Goal: Information Seeking & Learning: Check status

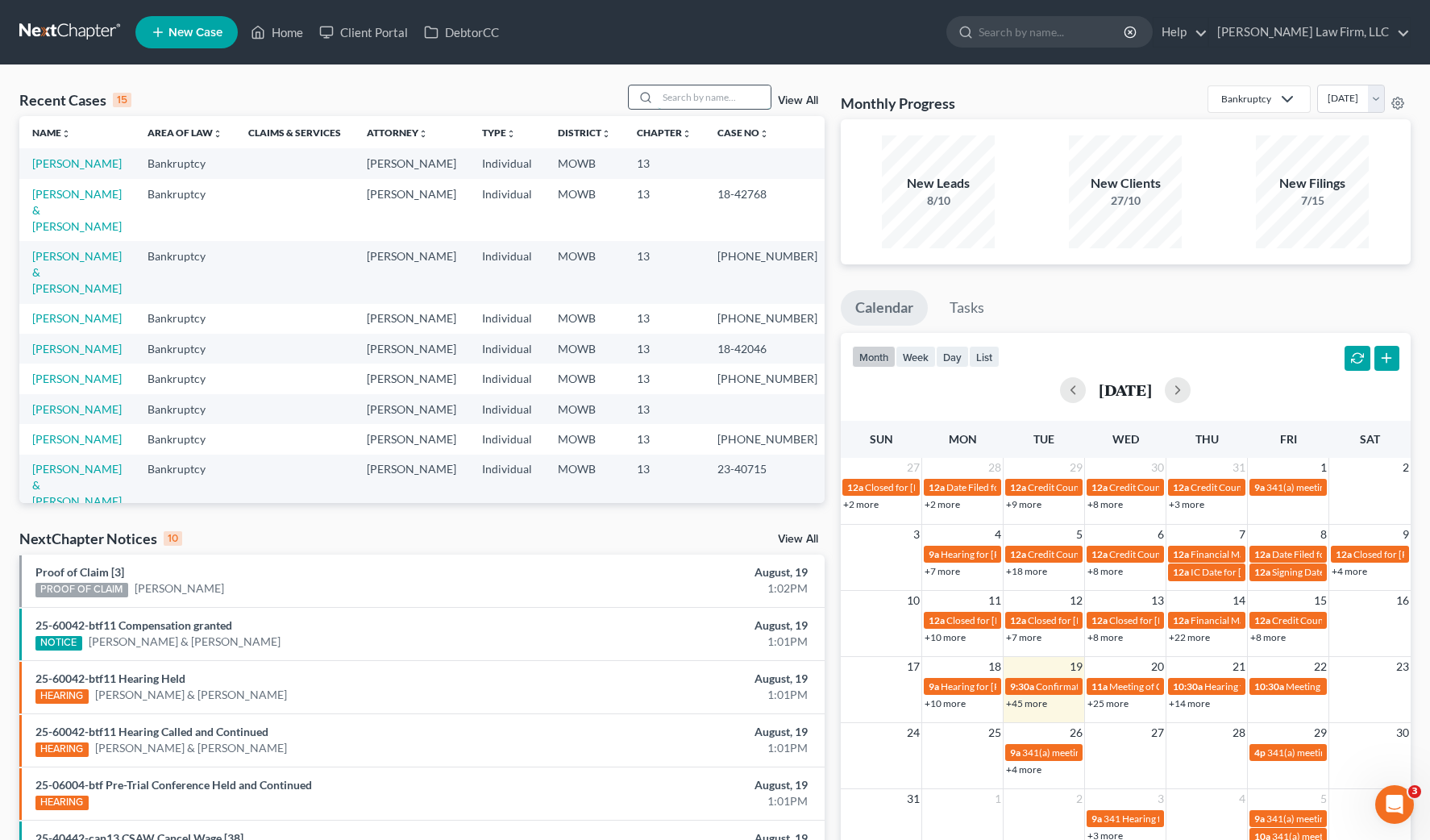
click at [742, 100] on input "search" at bounding box center [714, 97] width 112 height 23
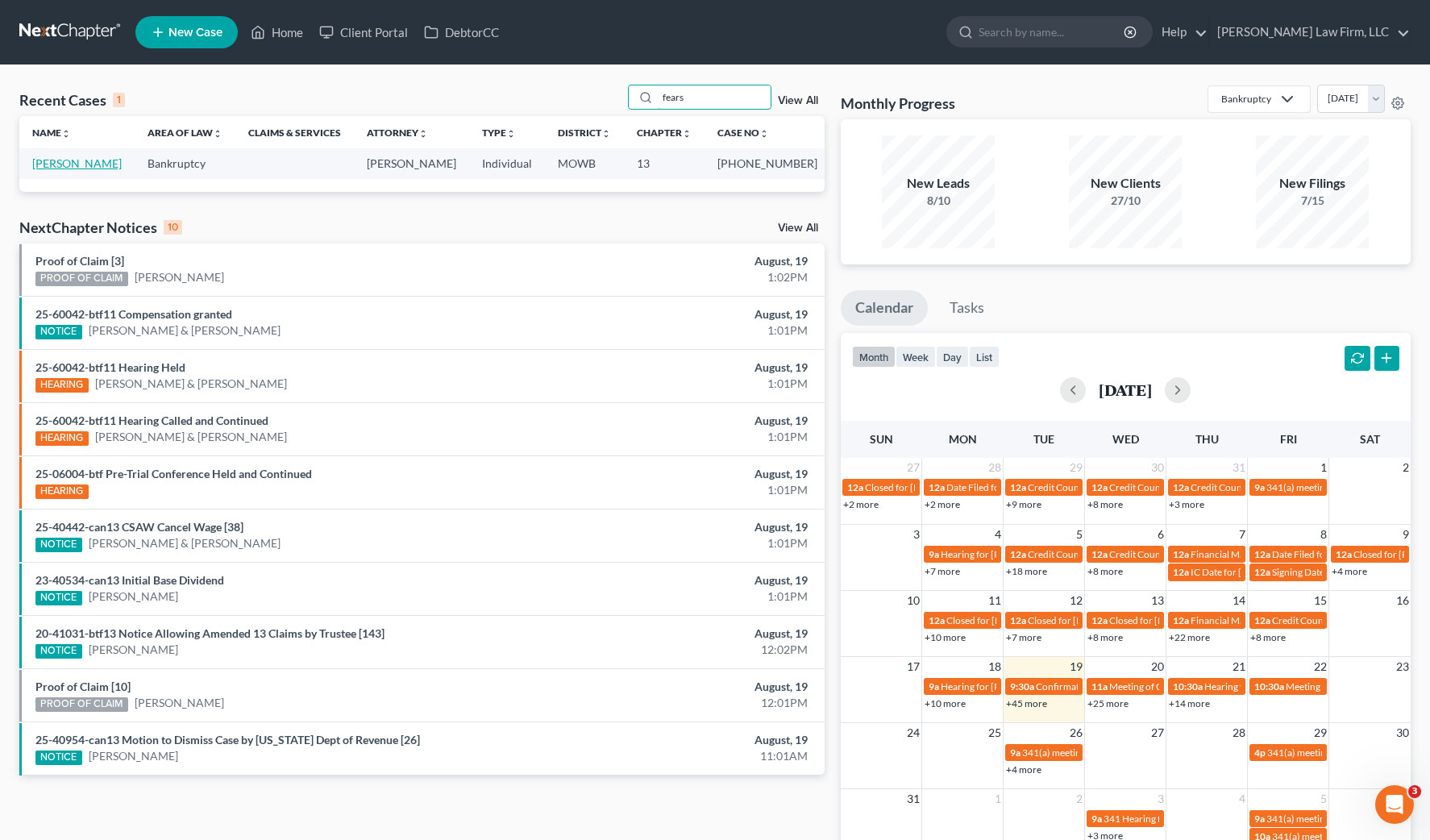
type input "fears"
click at [53, 163] on link "[PERSON_NAME]" at bounding box center [77, 163] width 89 height 14
select select "3"
select select "4"
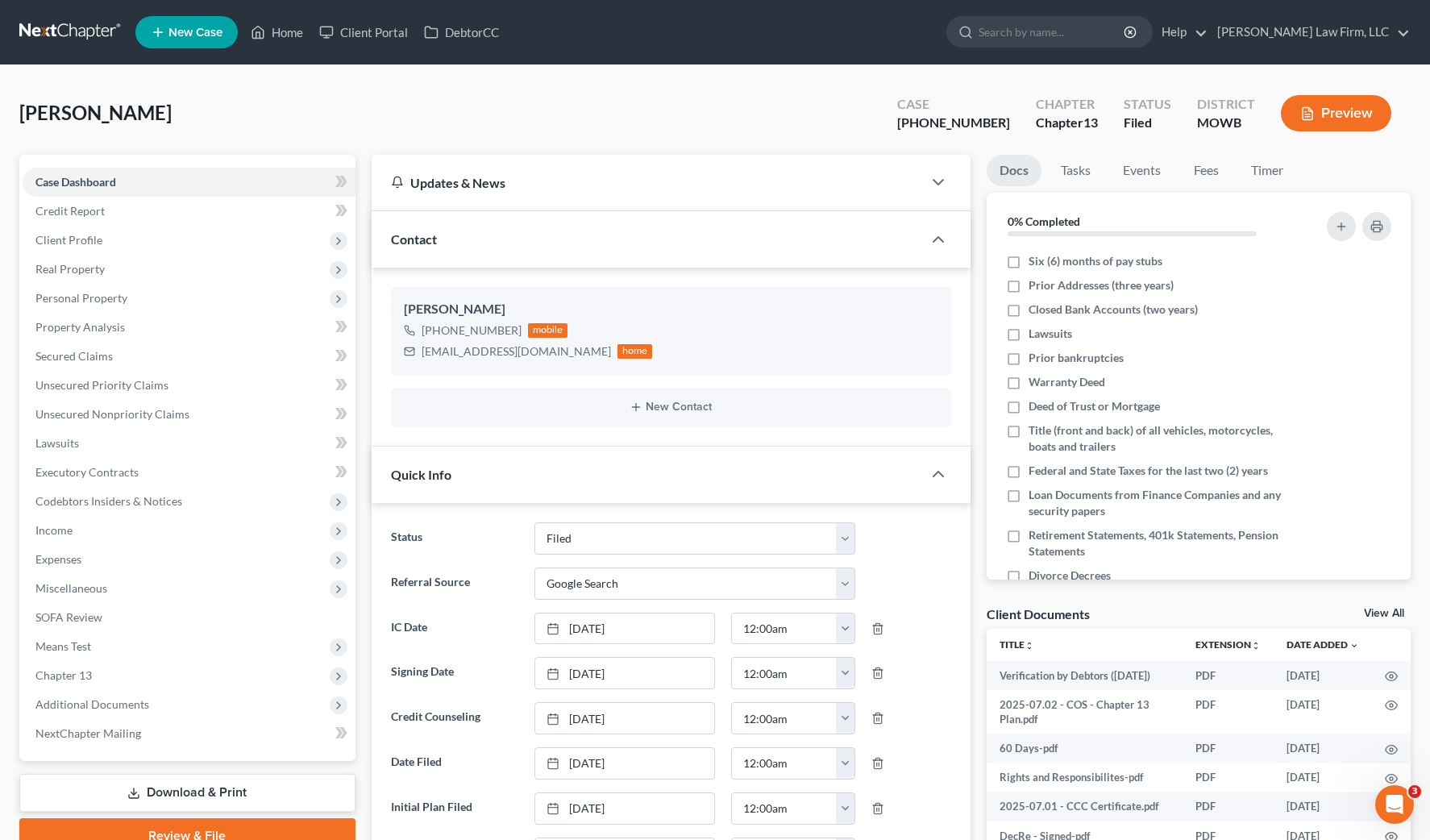
scroll to position [2404, 0]
click at [132, 701] on span "Additional Documents" at bounding box center [92, 704] width 113 height 14
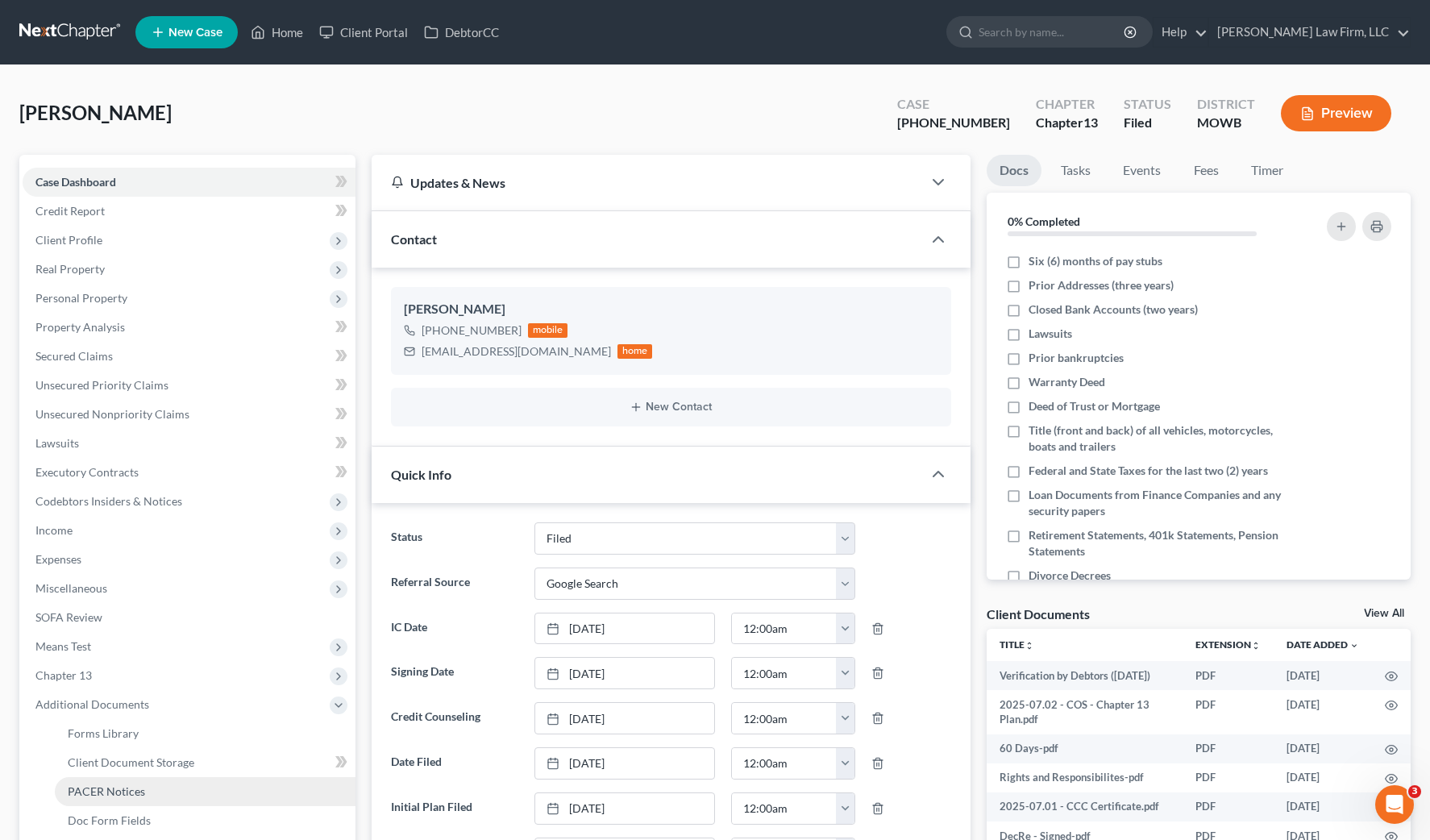
click at [143, 788] on span "PACER Notices" at bounding box center [107, 790] width 78 height 14
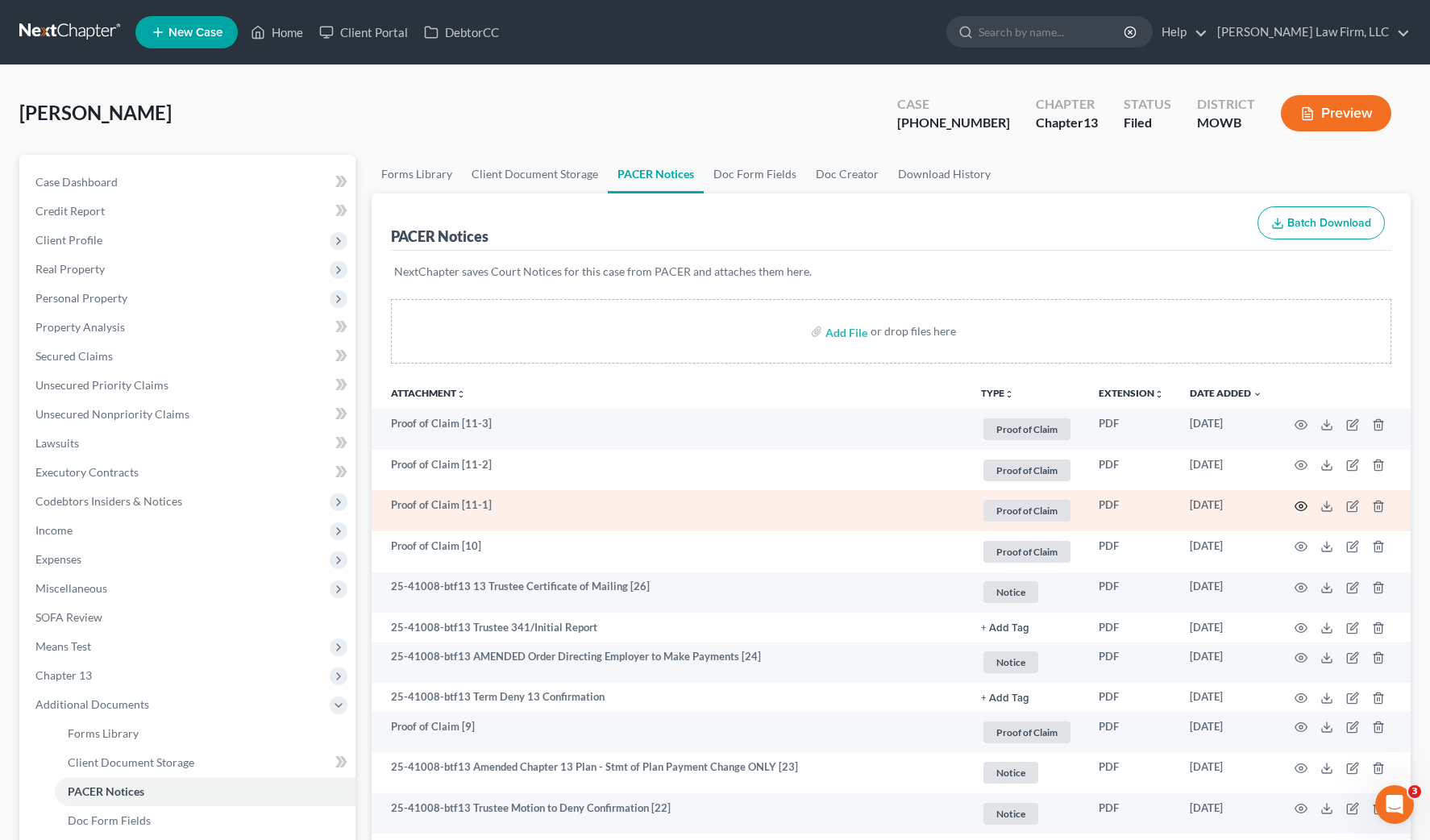
click at [1299, 507] on icon "button" at bounding box center [1302, 506] width 13 height 13
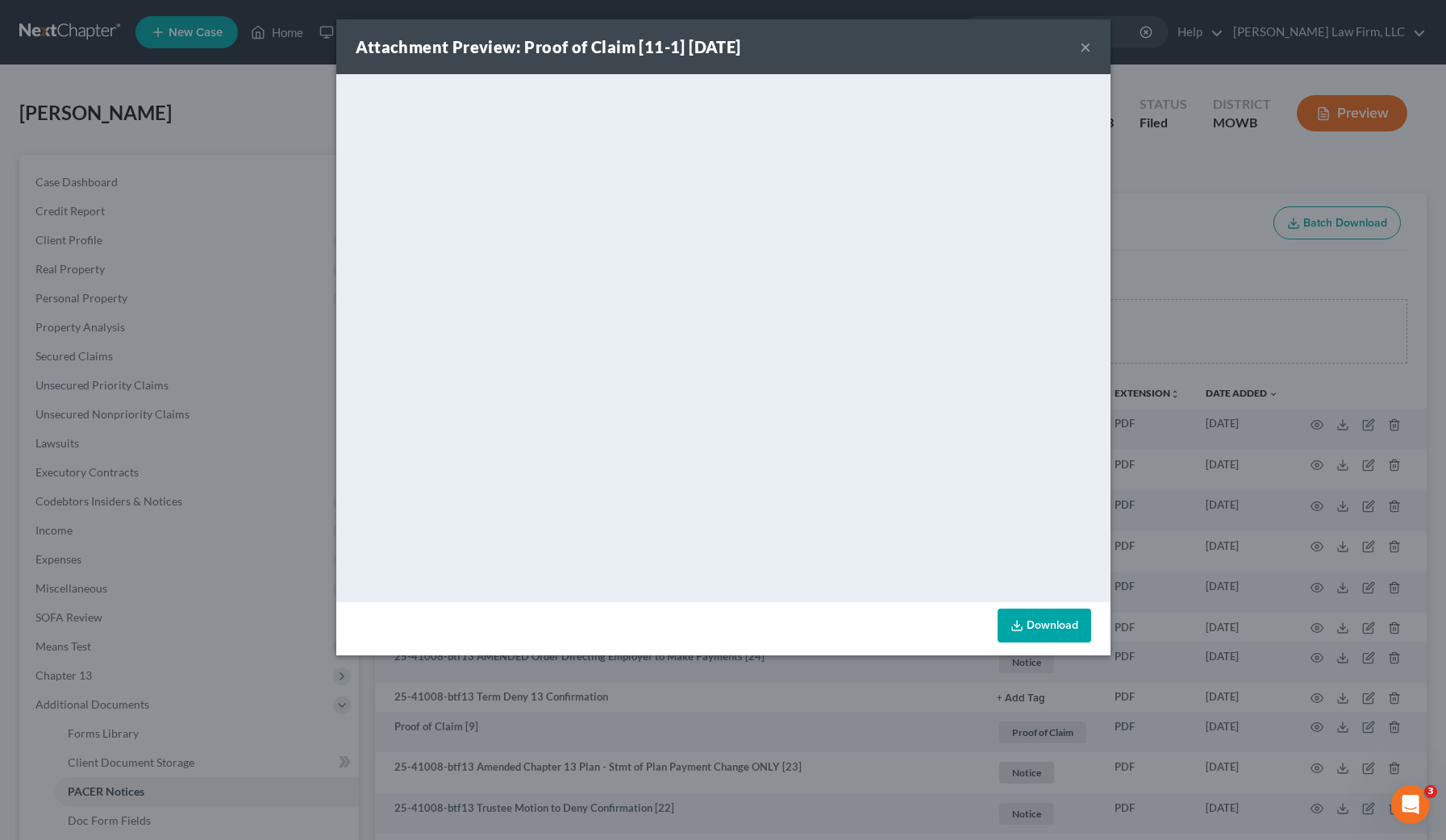
click at [1228, 398] on div "Attachment Preview: Proof of Claim [11-1] [DATE] × <object ng-attr-data='[URL][…" at bounding box center [723, 420] width 1446 height 840
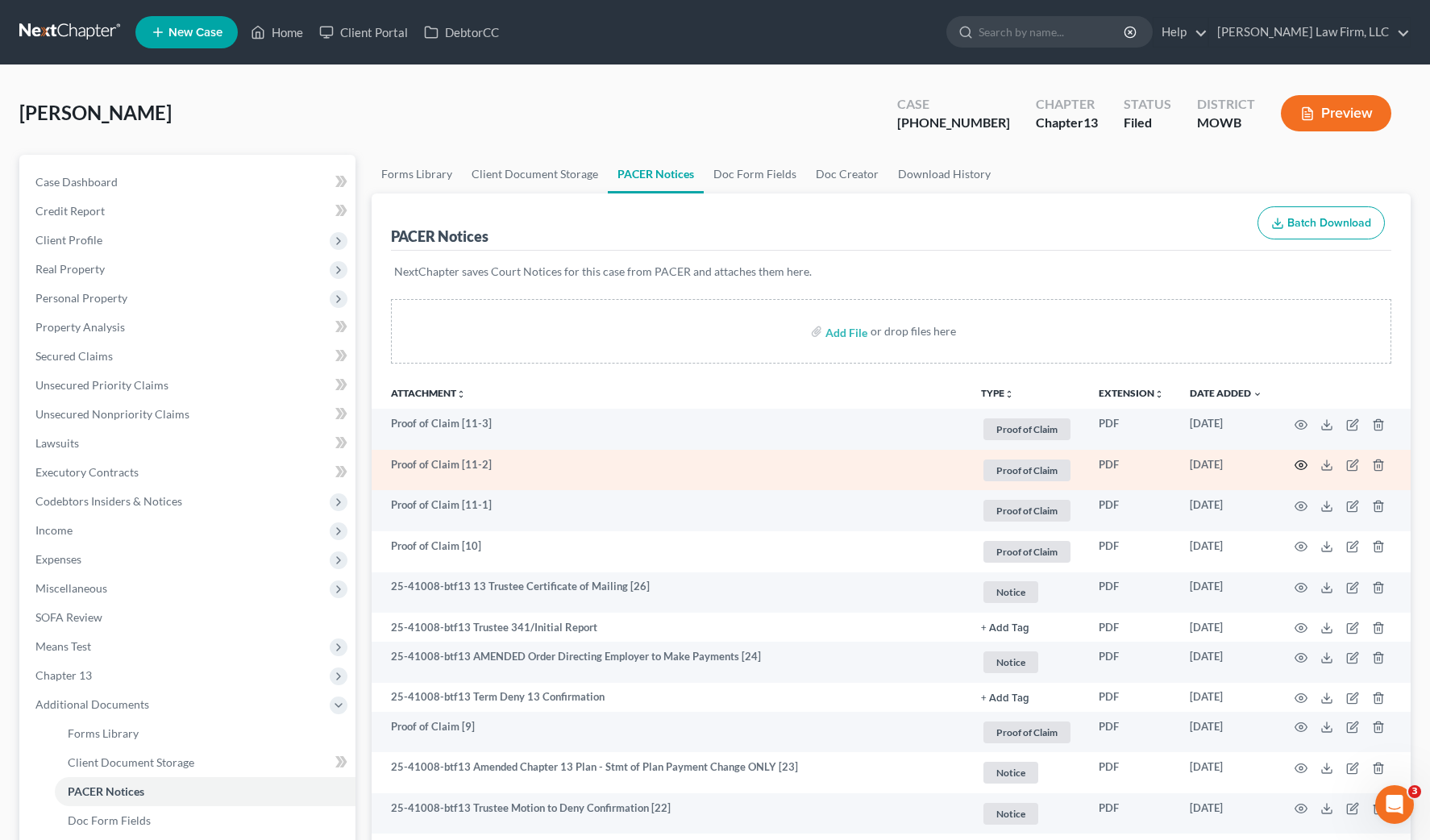
click at [1298, 462] on icon "button" at bounding box center [1302, 465] width 13 height 13
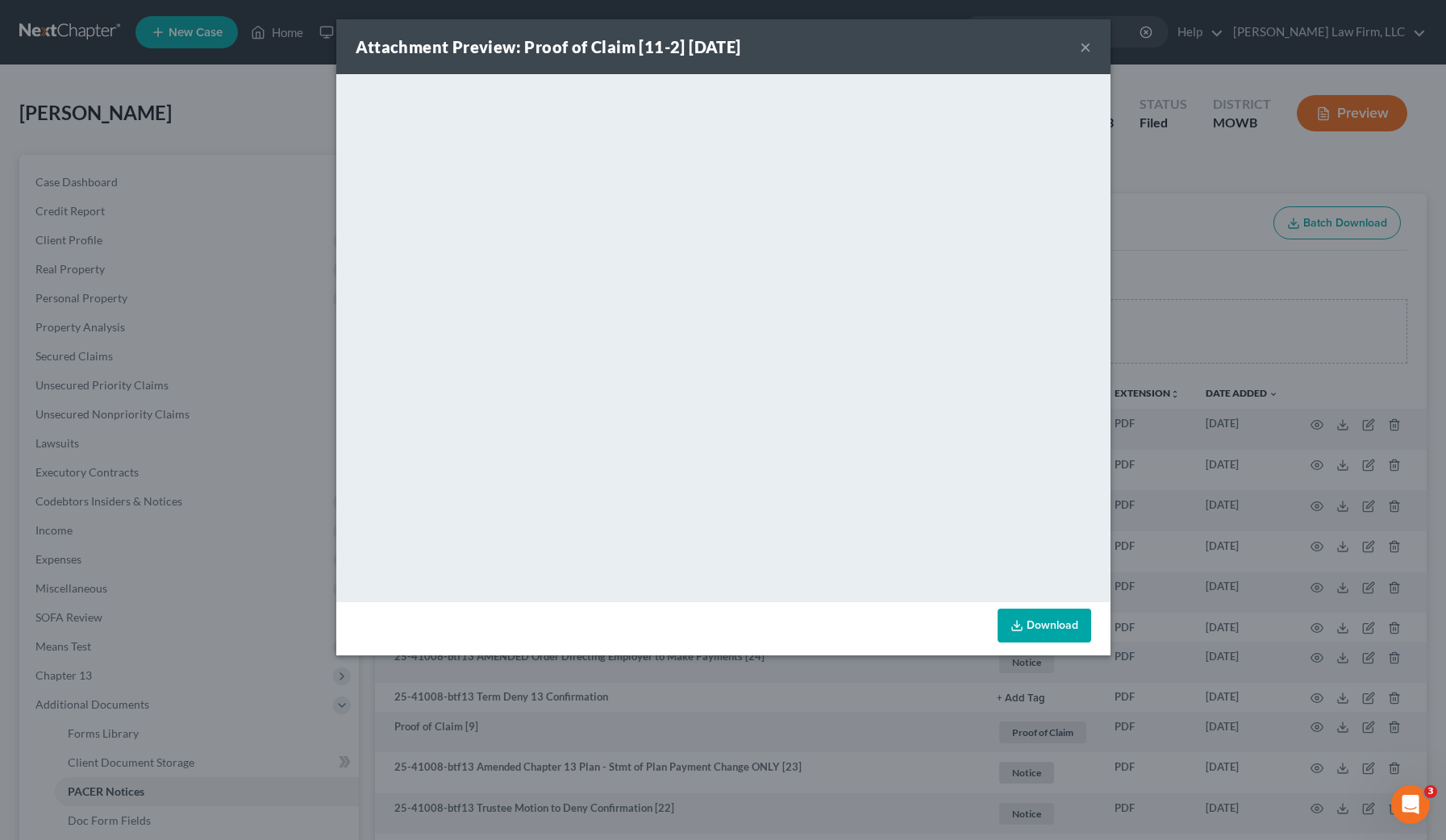
click at [1228, 317] on div "Attachment Preview: Proof of Claim [11-2] [DATE] × <object ng-attr-data='[URL][…" at bounding box center [723, 420] width 1446 height 840
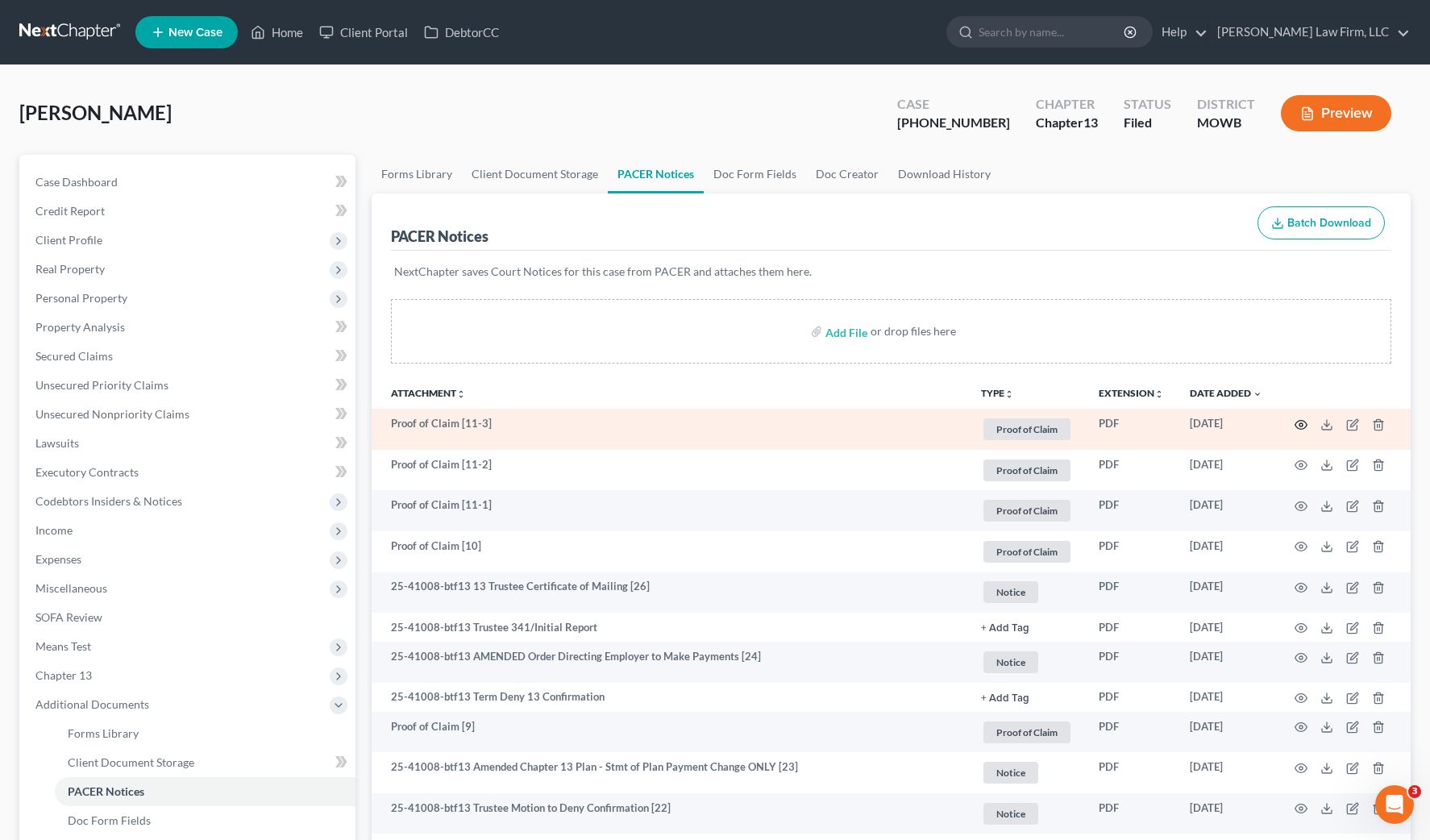
click at [1295, 420] on icon "button" at bounding box center [1302, 425] width 13 height 13
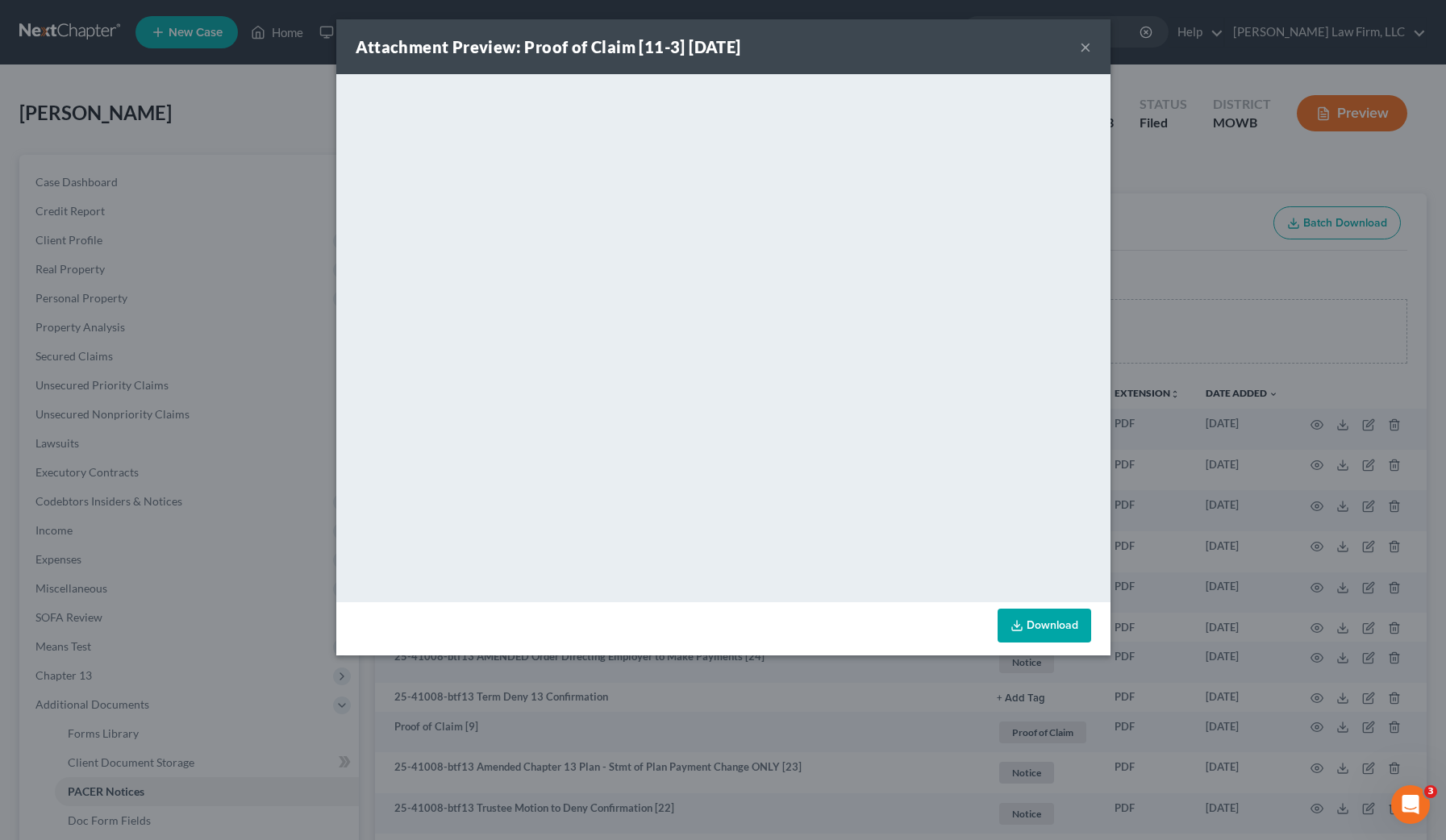
click at [222, 88] on div "Attachment Preview: Proof of Claim [11-3] [DATE] × <object ng-attr-data='[URL][…" at bounding box center [723, 420] width 1446 height 840
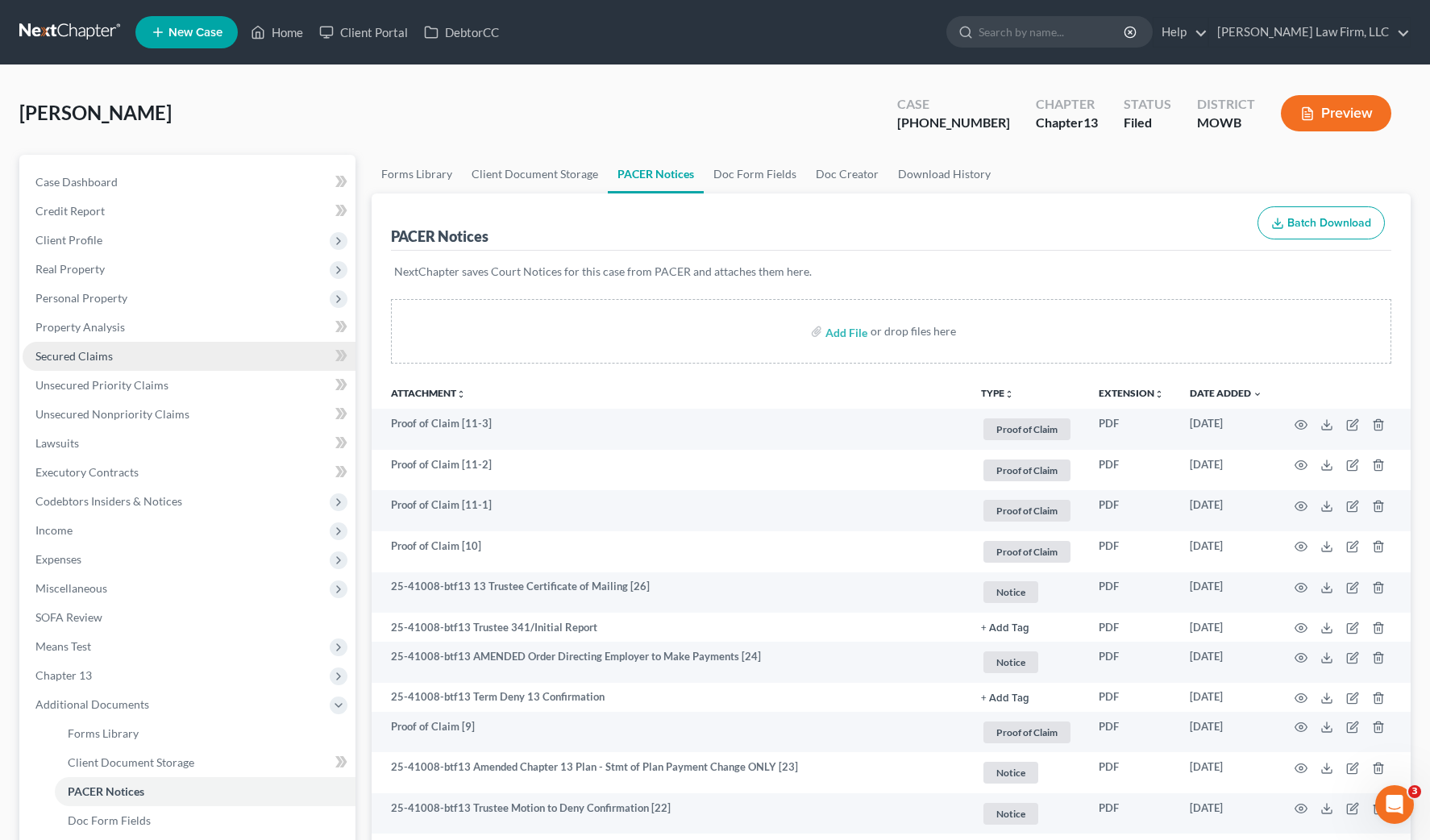
click at [117, 360] on link "Secured Claims" at bounding box center [189, 356] width 333 height 29
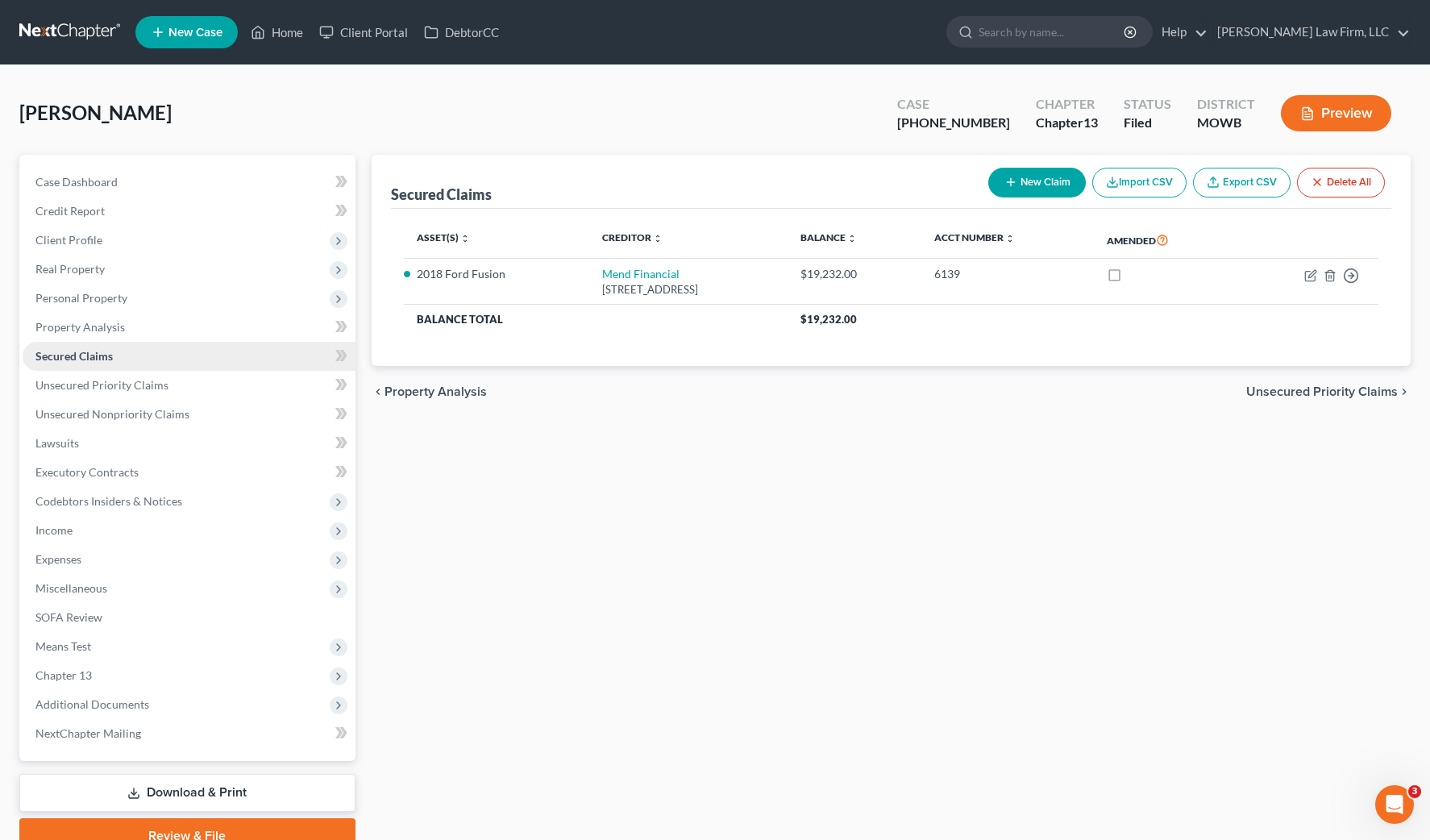
click at [117, 360] on link "Secured Claims" at bounding box center [189, 356] width 333 height 29
click at [899, 496] on div "Secured Claims New Claim Import CSV Export CSV Delete All Asset(s) expand_more …" at bounding box center [892, 504] width 1056 height 699
click at [277, 117] on div "[PERSON_NAME] Upgraded Case [PHONE_NUMBER] Chapter Chapter 13 Status [GEOGRAPHI…" at bounding box center [715, 119] width 1392 height 70
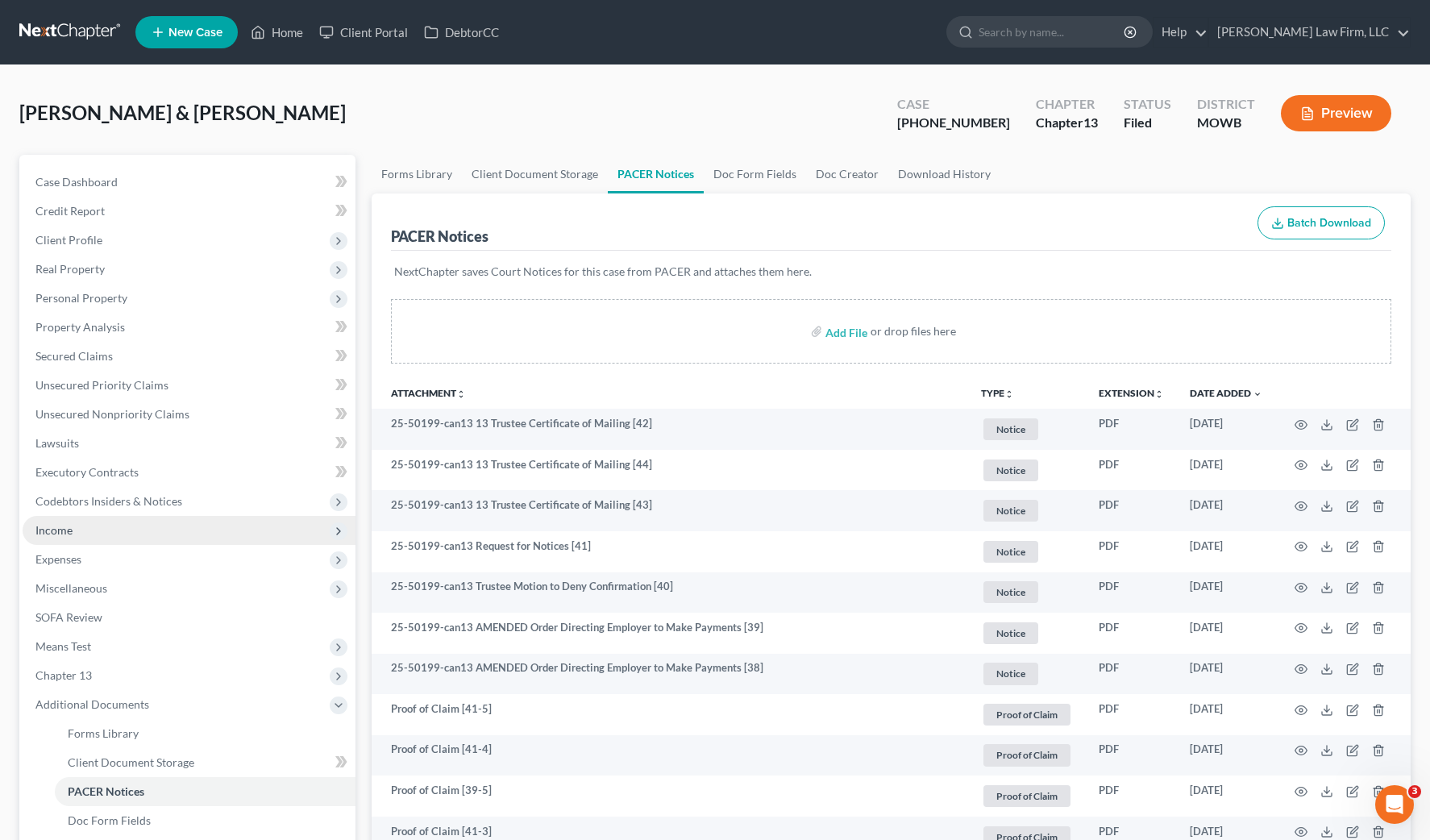
click at [141, 537] on span "Income" at bounding box center [189, 530] width 333 height 29
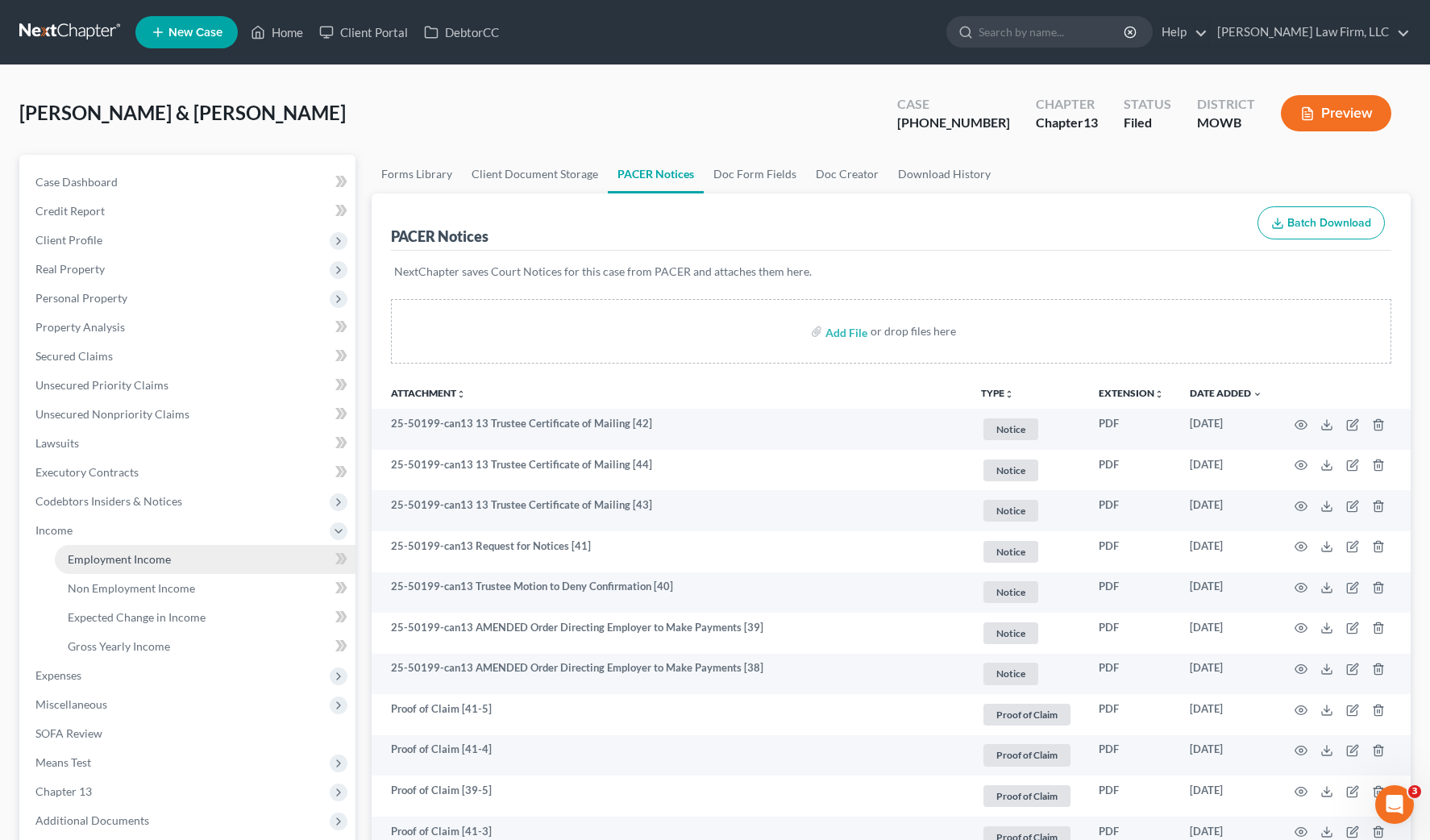
click at [141, 554] on span "Employment Income" at bounding box center [119, 559] width 103 height 14
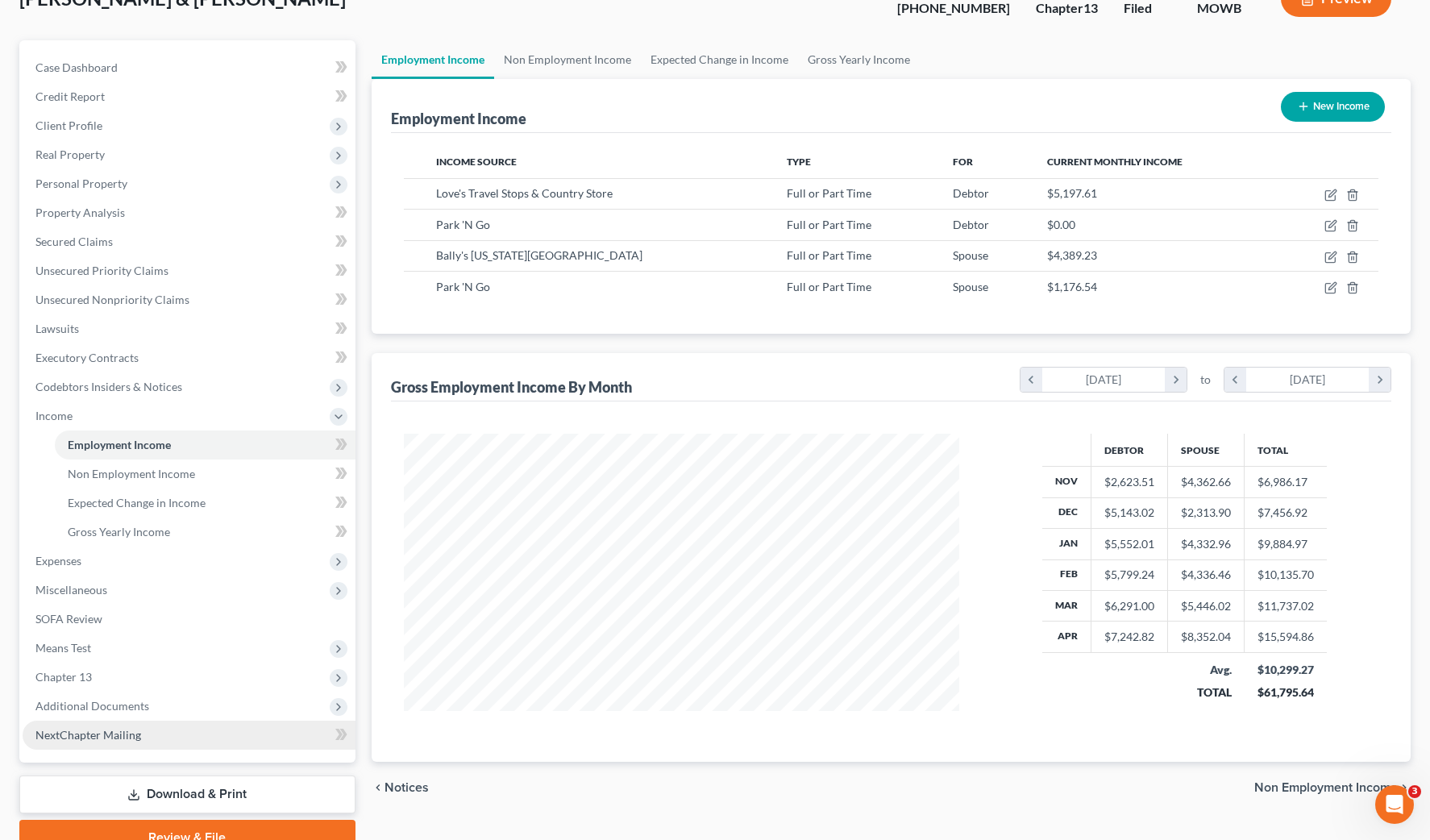
scroll to position [191, 0]
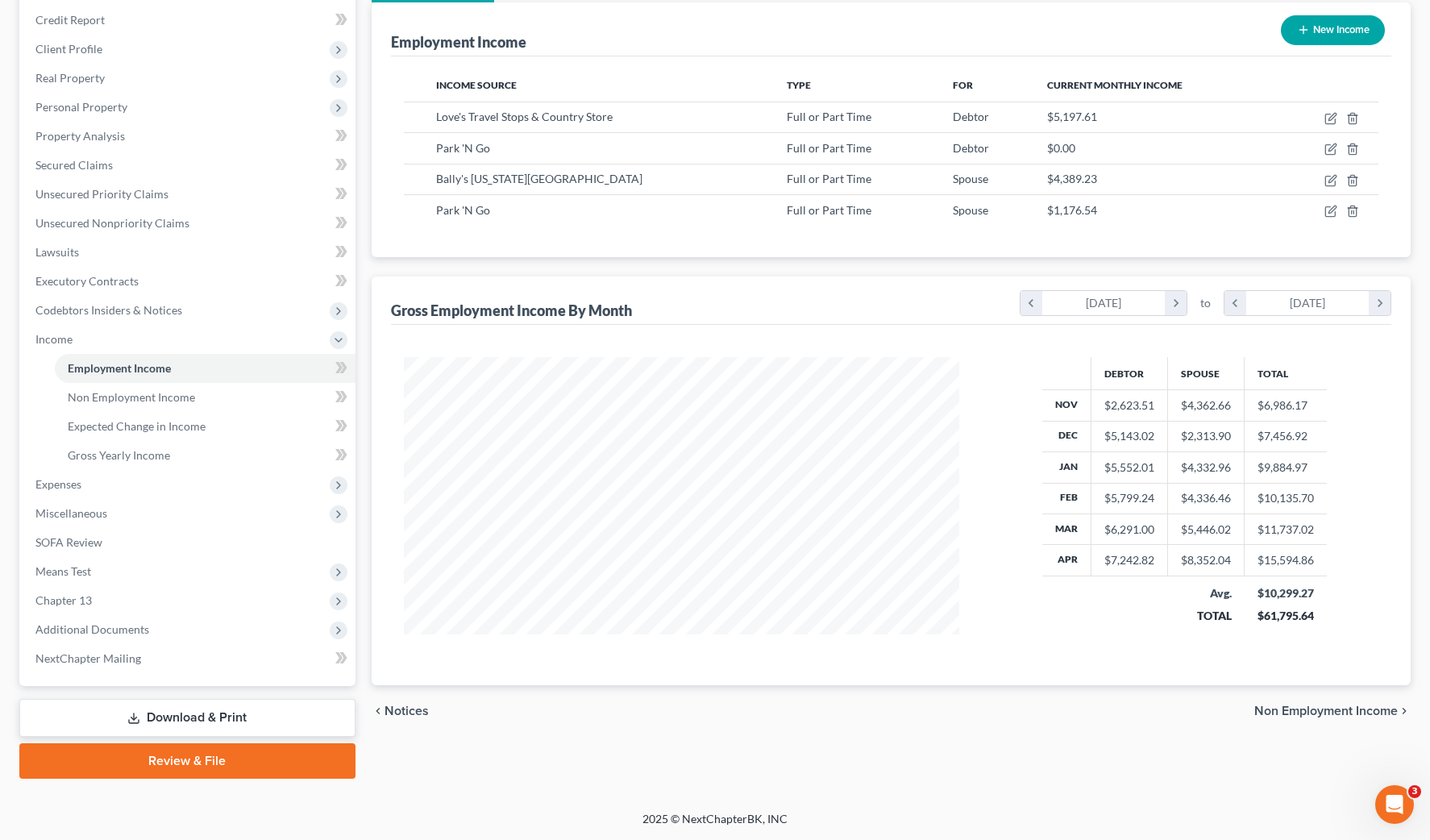
click at [651, 45] on div "Employment Income New Income" at bounding box center [892, 29] width 1002 height 54
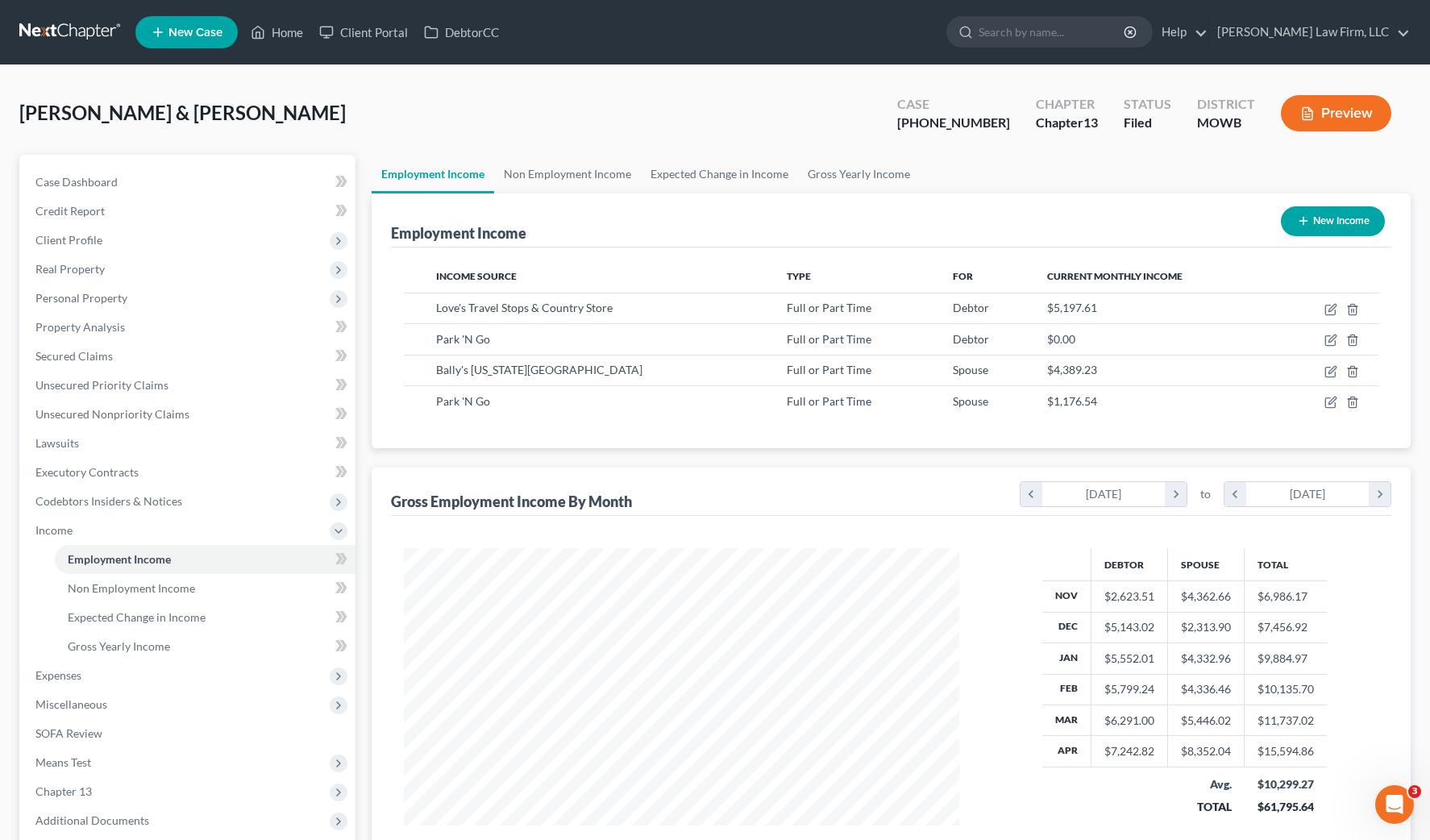
click at [1353, 121] on button "Preview" at bounding box center [1337, 113] width 111 height 36
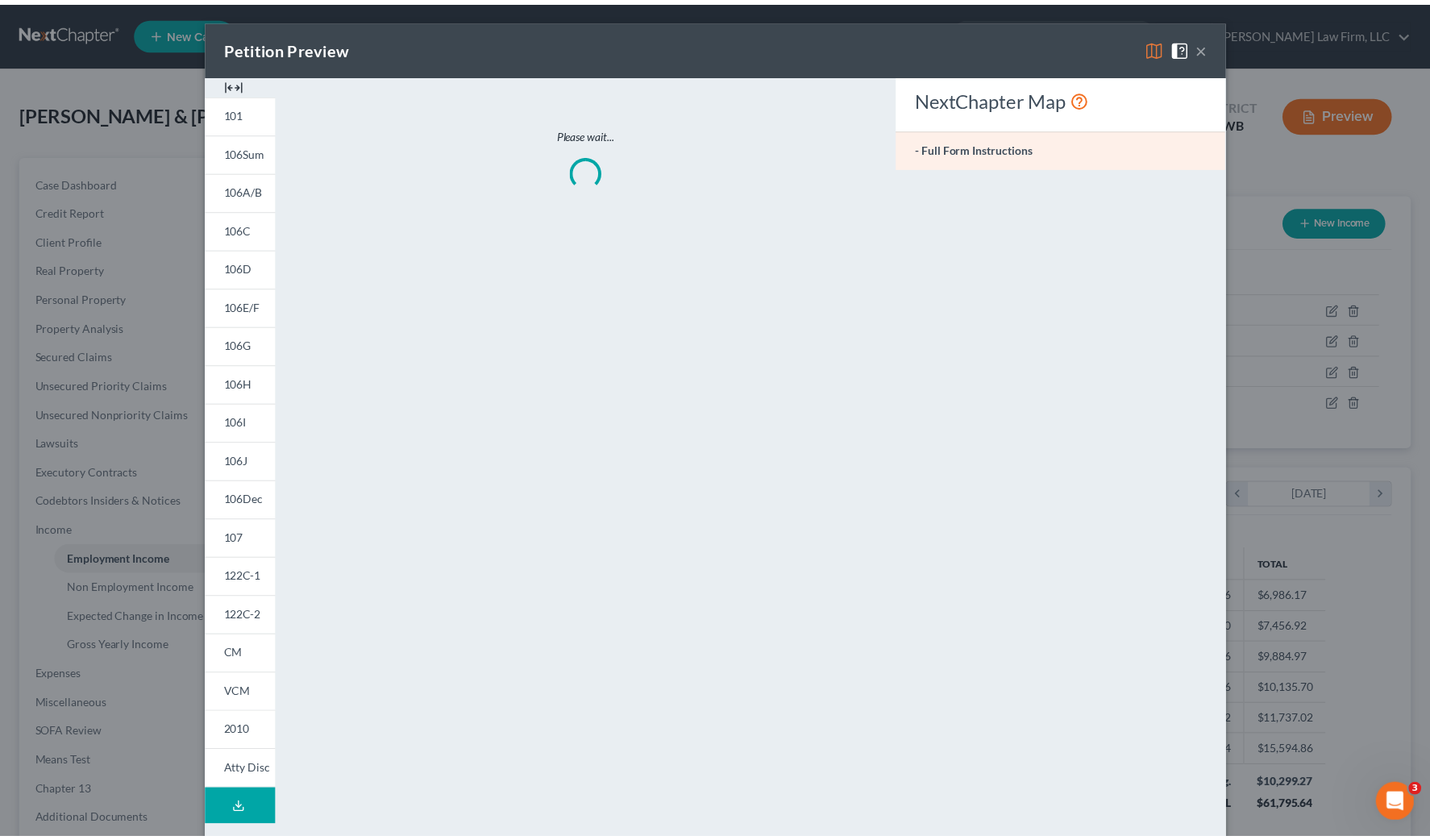
scroll to position [289, 594]
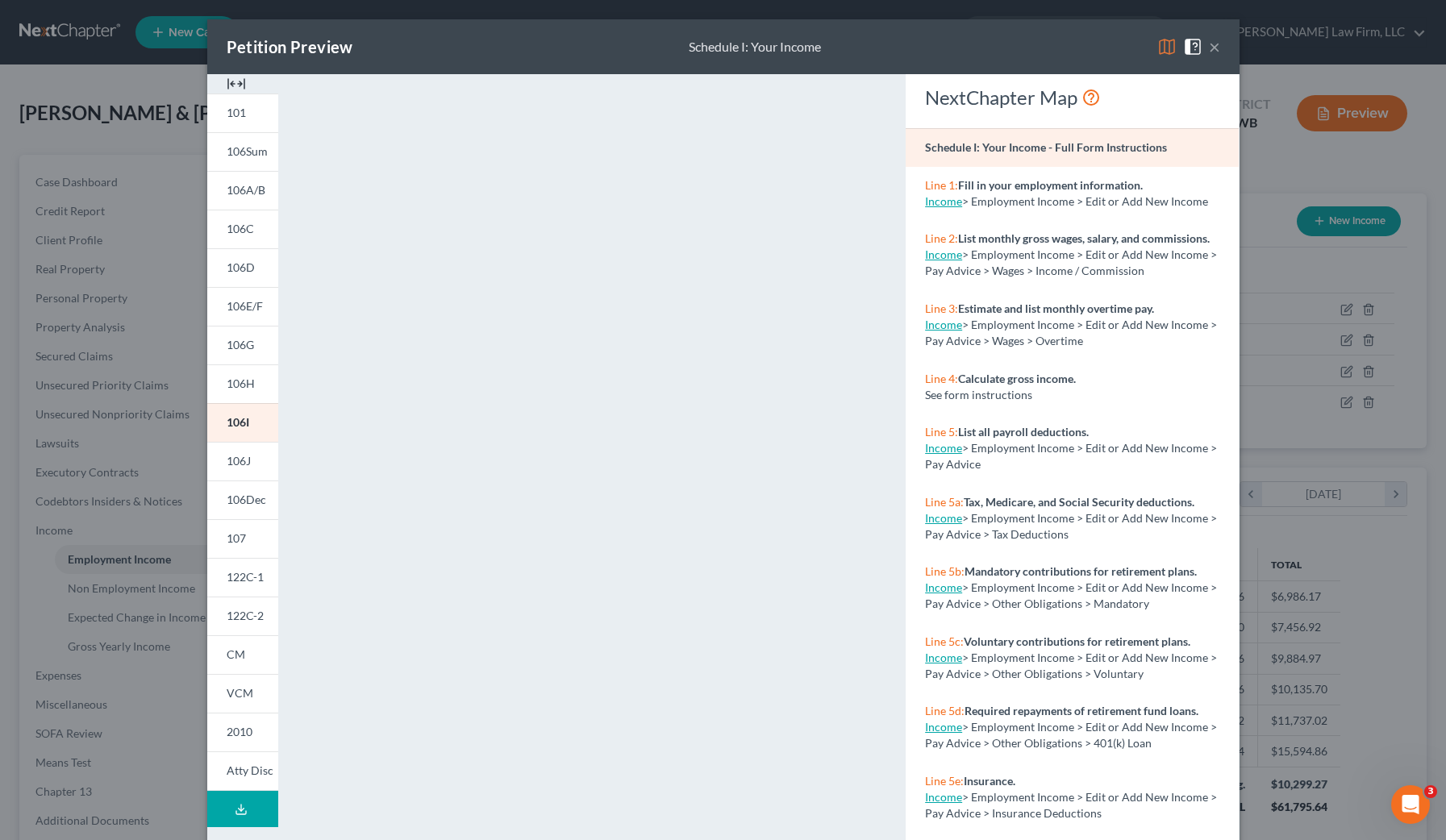
click at [1347, 369] on div "Petition Preview Schedule I: Your Income × 101 106Sum 106A/B 106C 106D 106E/F 1…" at bounding box center [723, 420] width 1446 height 840
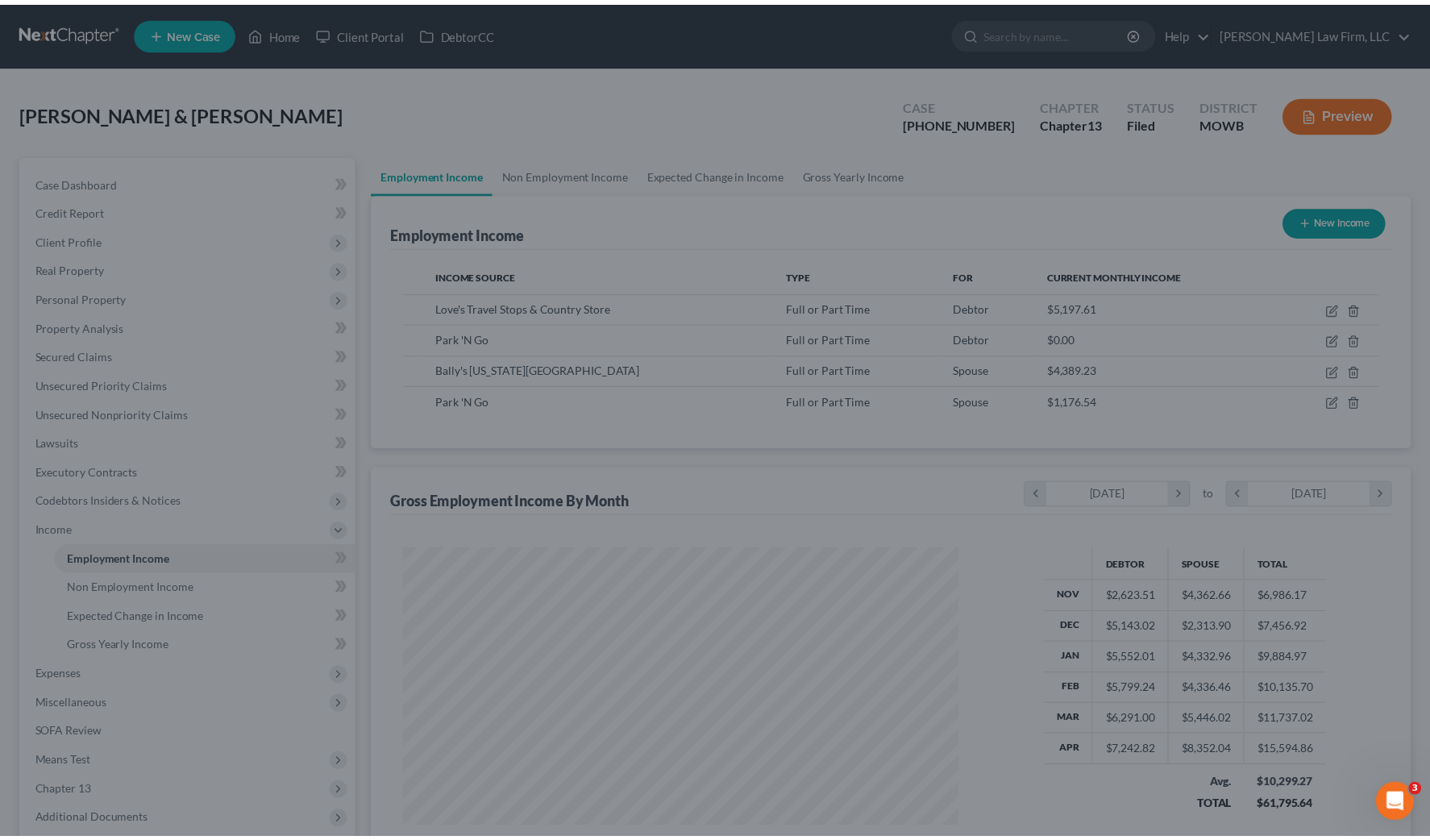
scroll to position [805661, 805651]
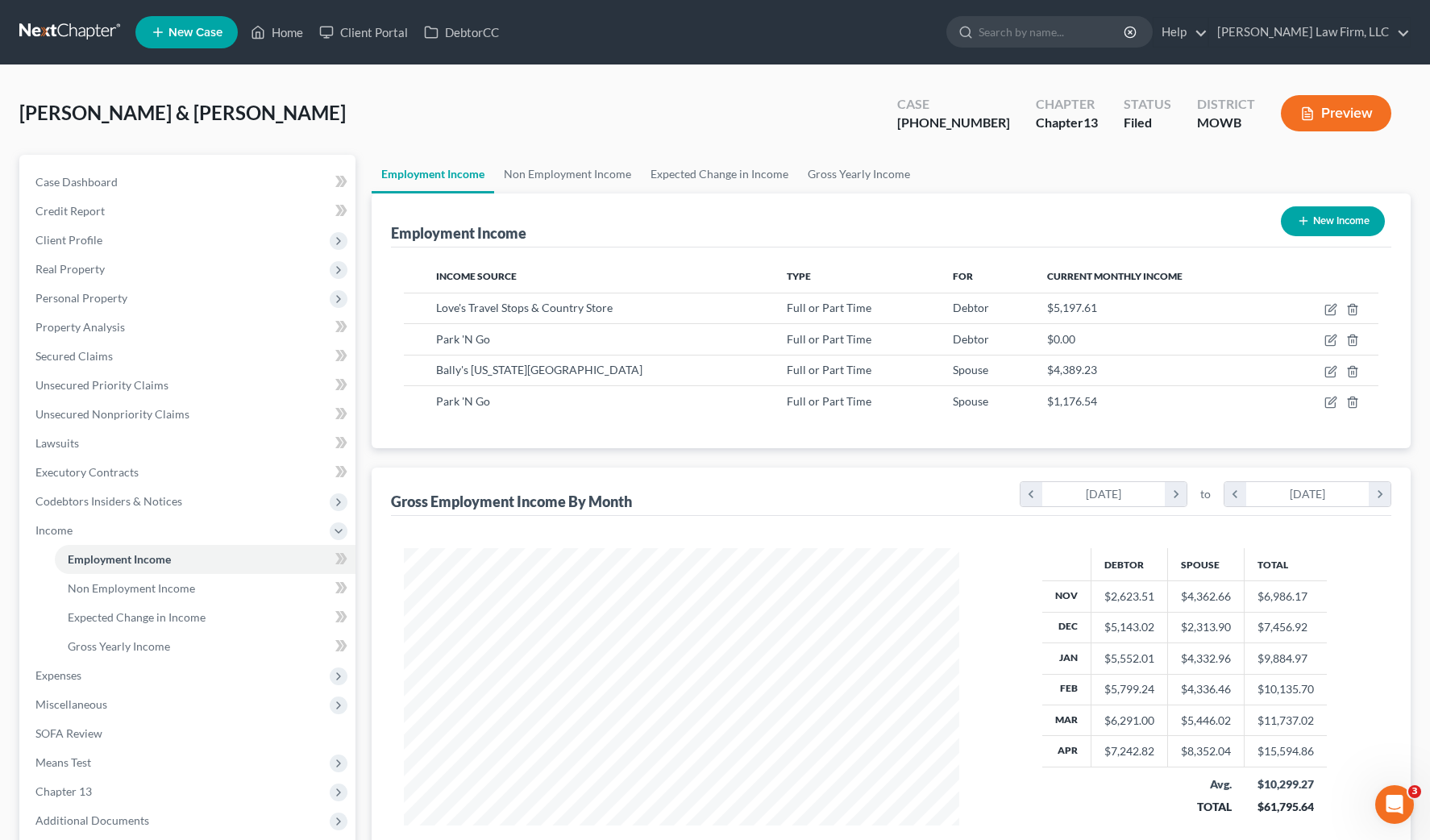
click at [457, 116] on div "Hall, Mark & Kelly Upgraded Case 25-50199-13 Chapter Chapter 13 Status Filed Di…" at bounding box center [715, 119] width 1392 height 70
click at [93, 19] on link at bounding box center [70, 31] width 103 height 29
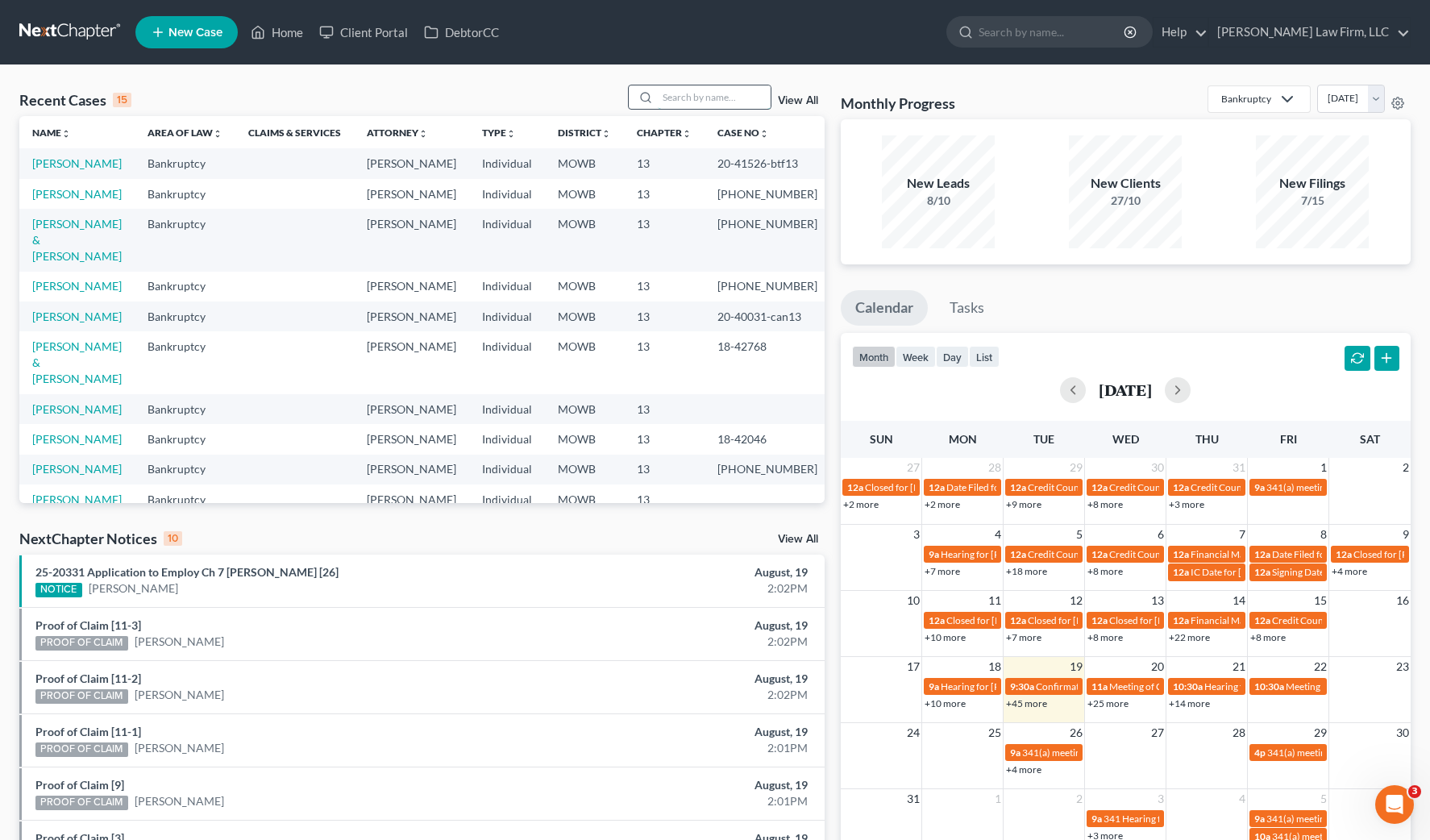
click at [755, 101] on input "search" at bounding box center [714, 97] width 112 height 23
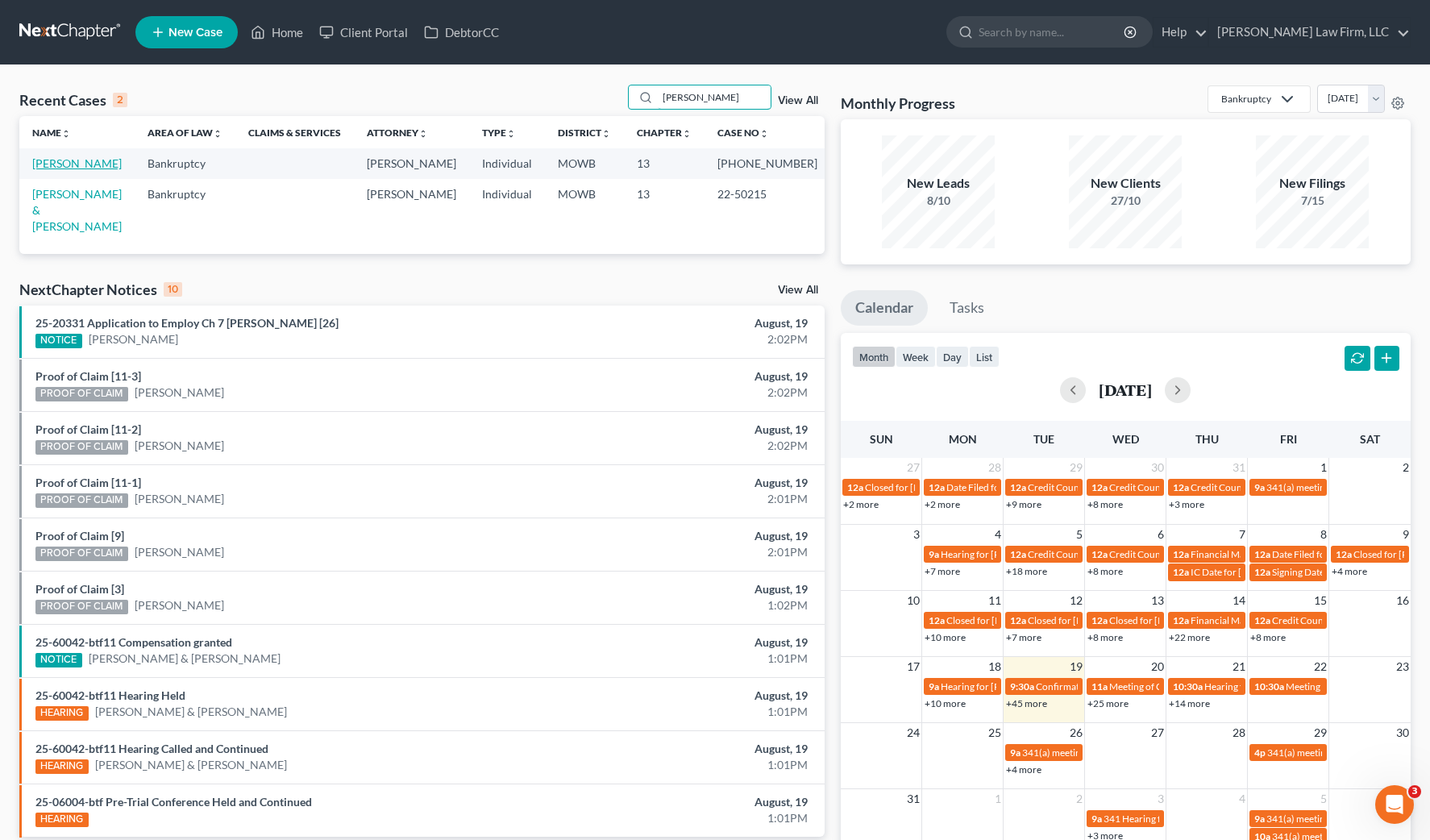
type input "elliott"
click at [65, 170] on link "[PERSON_NAME]" at bounding box center [77, 163] width 89 height 14
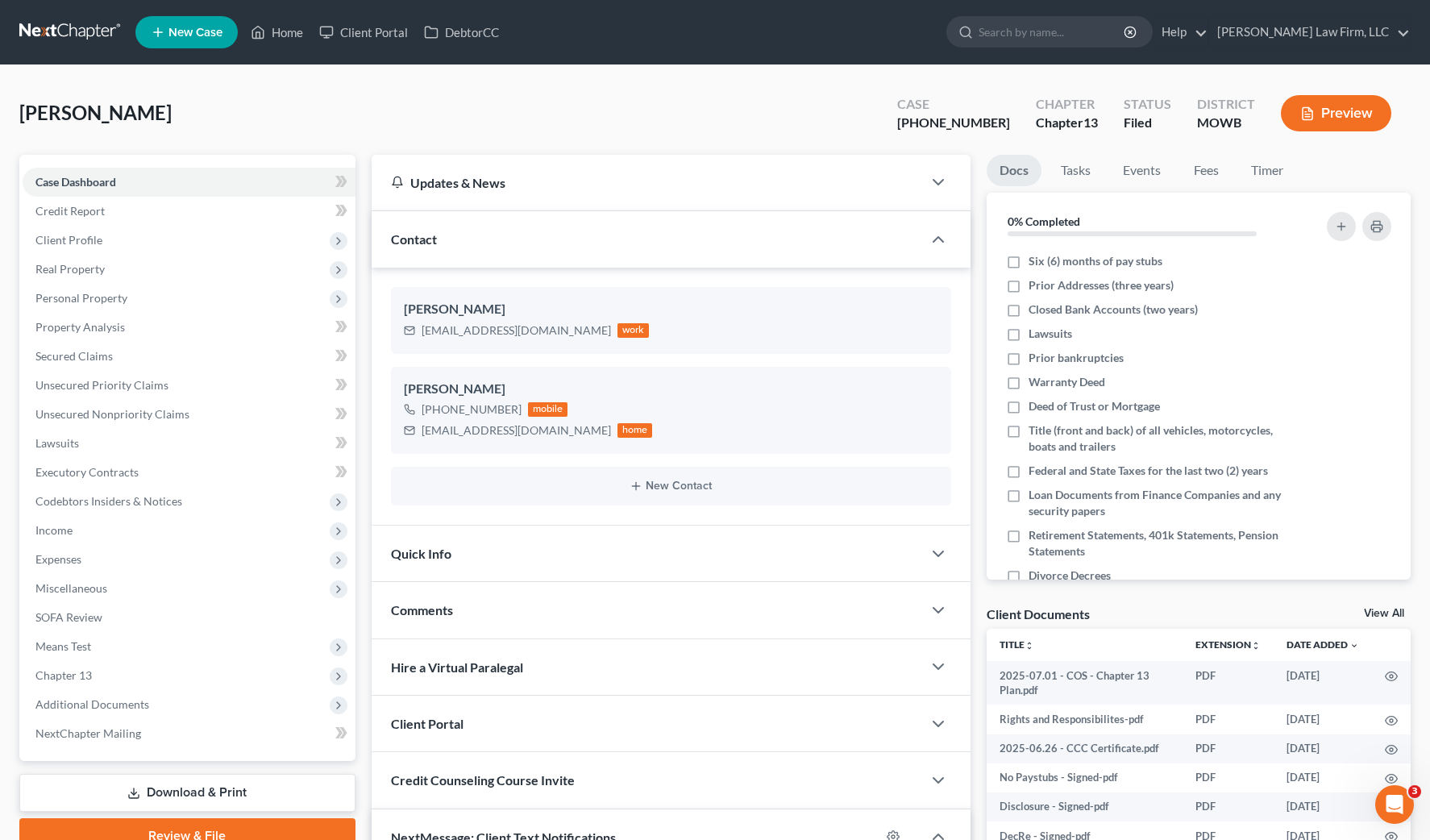
scroll to position [3926, 0]
drag, startPoint x: 263, startPoint y: 29, endPoint x: 258, endPoint y: 46, distance: 17.7
click at [263, 29] on icon at bounding box center [259, 32] width 12 height 12
click at [145, 691] on span "Additional Documents" at bounding box center [189, 704] width 333 height 29
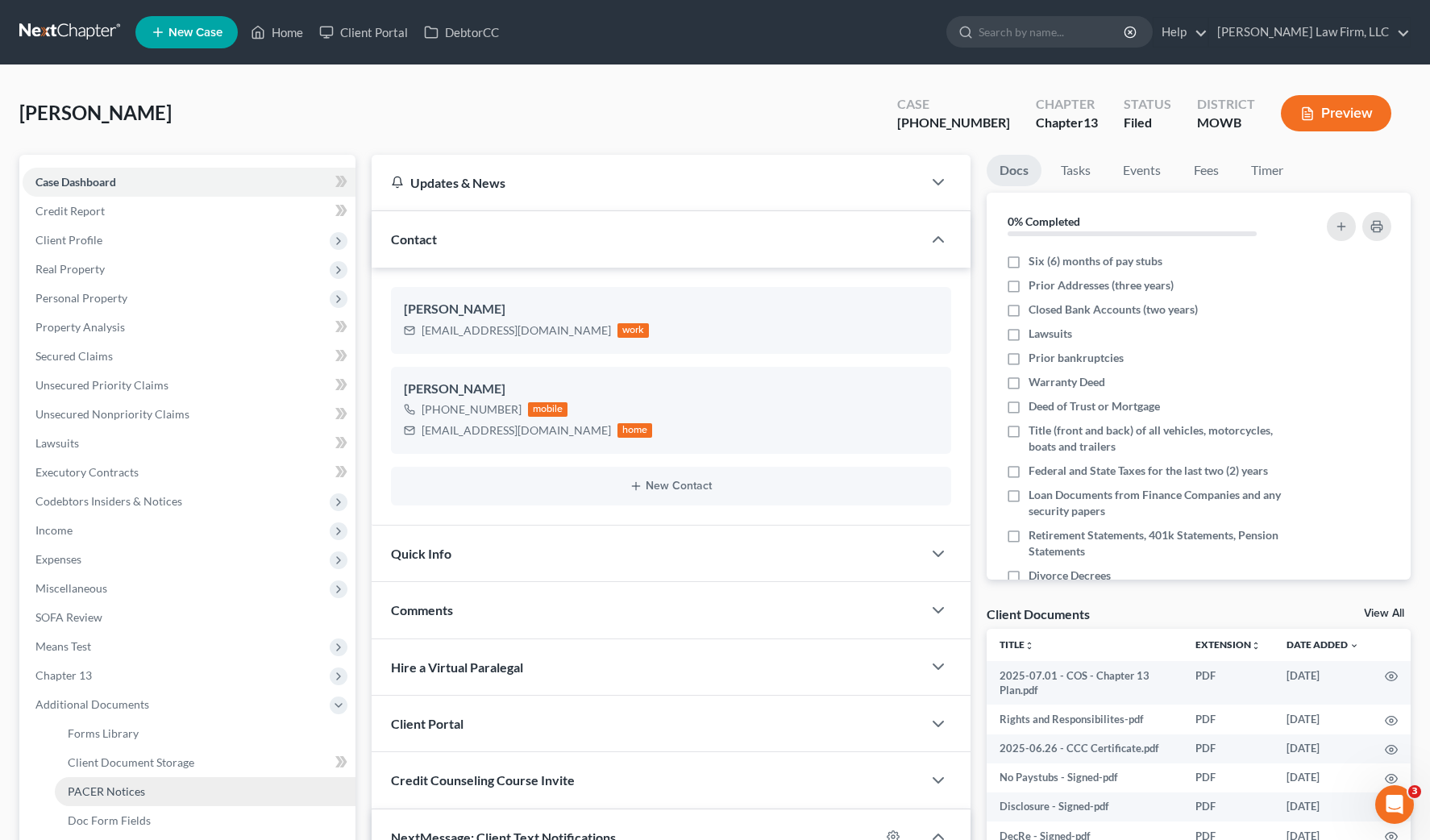
click at [144, 792] on link "PACER Notices" at bounding box center [205, 791] width 301 height 29
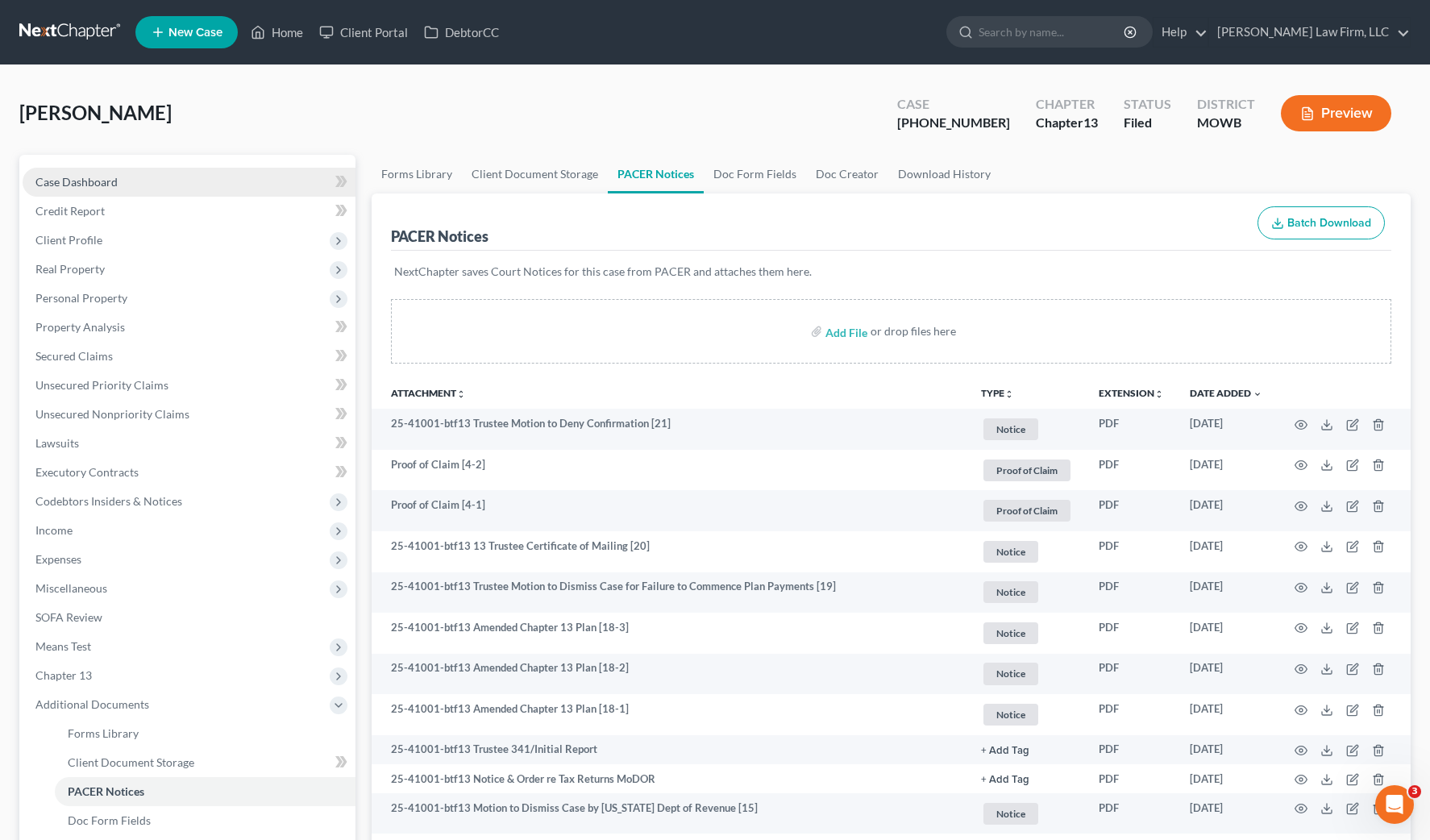
click at [146, 192] on link "Case Dashboard" at bounding box center [189, 182] width 333 height 29
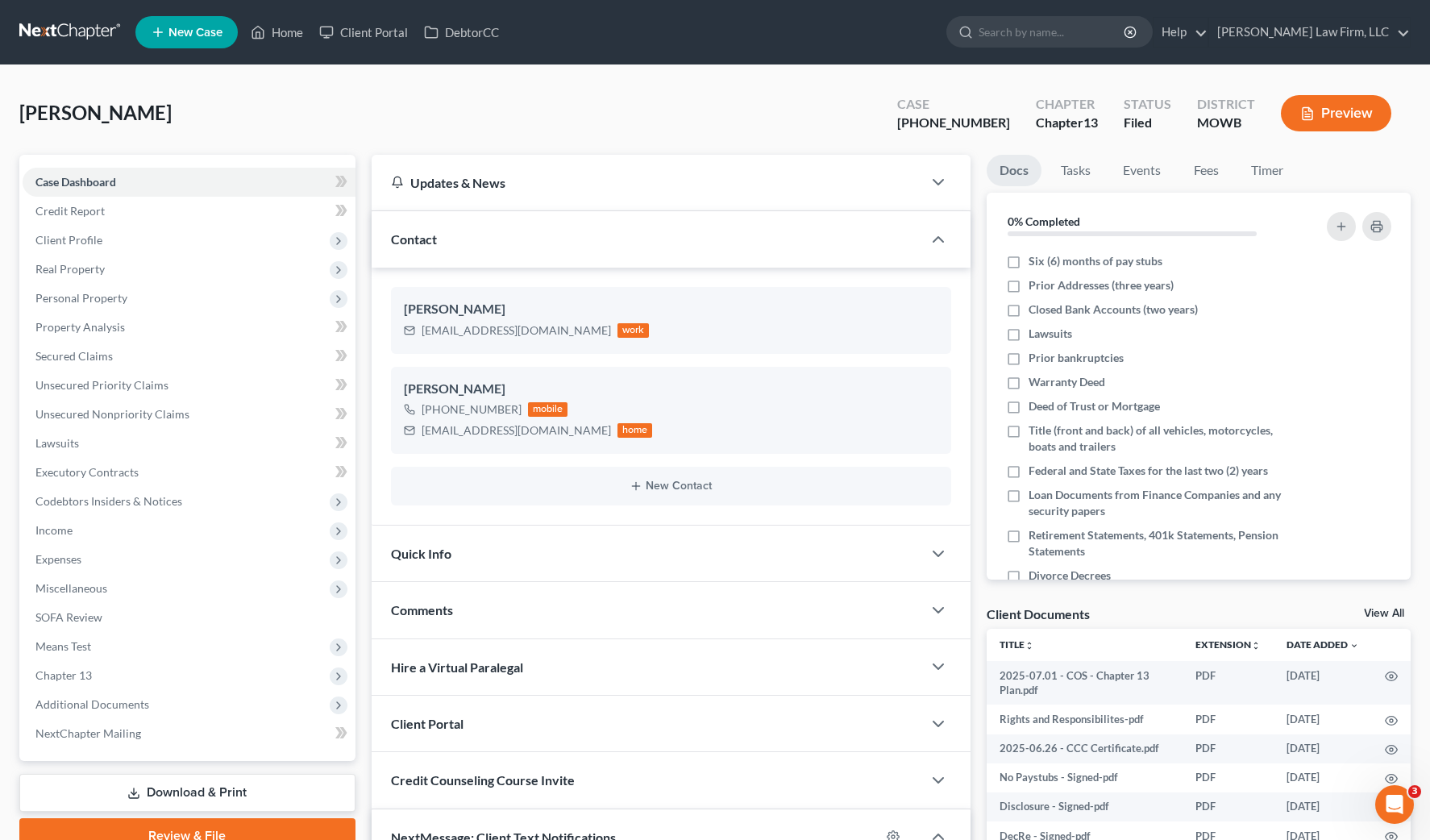
scroll to position [3926, 0]
